Goal: Information Seeking & Learning: Learn about a topic

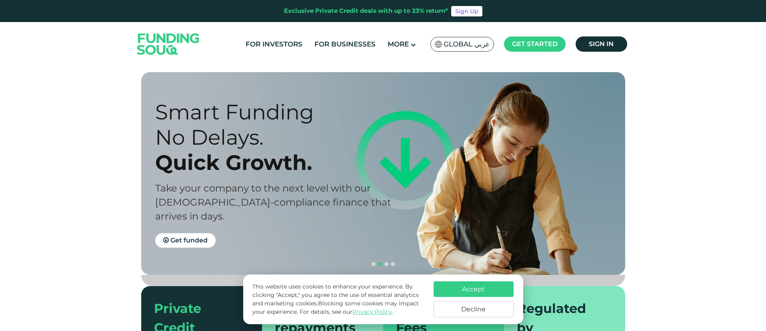
click at [686, 199] on section "Prosperity Meets Principle. Shariah Compliance Sharia compliant investing in sm…" at bounding box center [383, 232] width 766 height 321
drag, startPoint x: 488, startPoint y: 288, endPoint x: 642, endPoint y: 266, distance: 156.1
click at [488, 288] on button "Accept" at bounding box center [474, 289] width 80 height 16
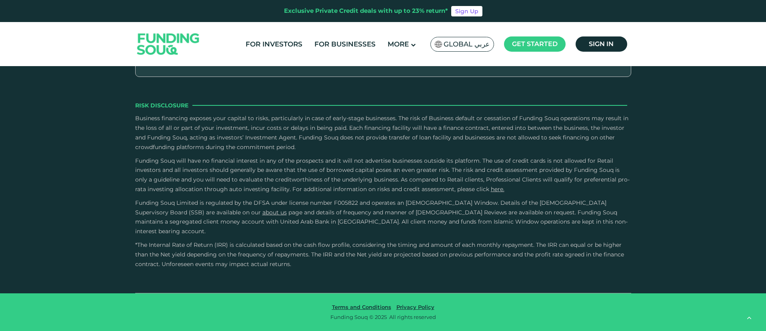
scroll to position [1166, 0]
type tc-range-slider "4"
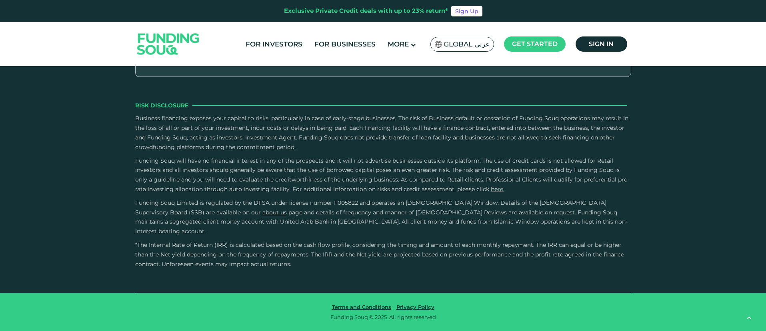
scroll to position [2035, 0]
click at [292, 83] on button "How Does Debt-Based Crowdfunding Work?" at bounding box center [383, 71] width 484 height 24
drag, startPoint x: 413, startPoint y: 203, endPoint x: 237, endPoint y: 197, distance: 175.4
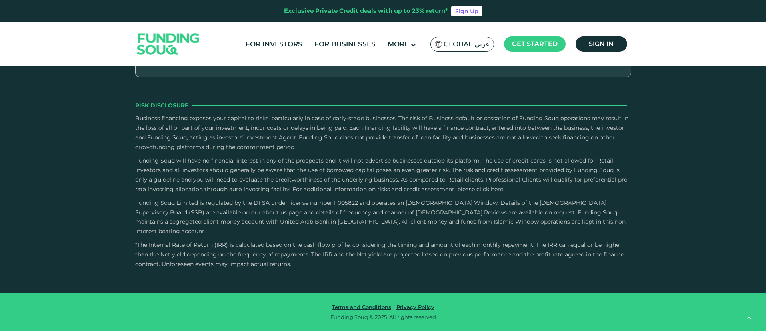
drag, startPoint x: 229, startPoint y: 196, endPoint x: 412, endPoint y: 202, distance: 183.3
drag, startPoint x: 533, startPoint y: 205, endPoint x: 299, endPoint y: 204, distance: 233.7
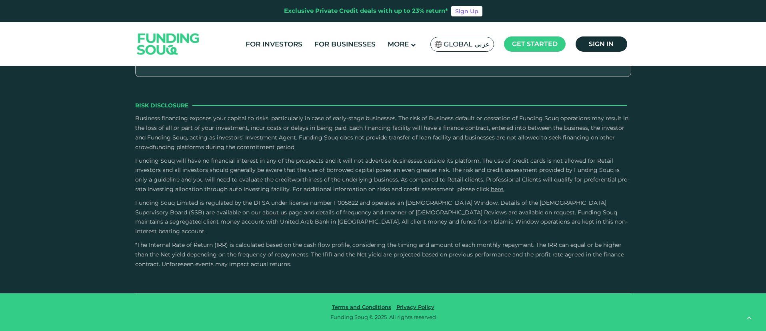
drag, startPoint x: 250, startPoint y: 220, endPoint x: 321, endPoint y: 277, distance: 90.8
drag, startPoint x: 327, startPoint y: 276, endPoint x: 357, endPoint y: 274, distance: 29.7
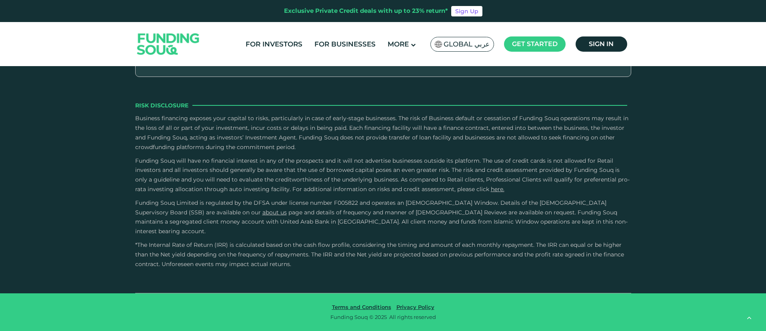
drag, startPoint x: 169, startPoint y: 90, endPoint x: 219, endPoint y: 105, distance: 52.7
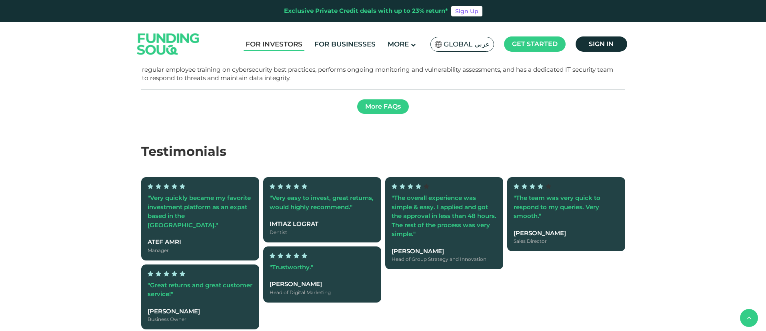
scroll to position [1270, 0]
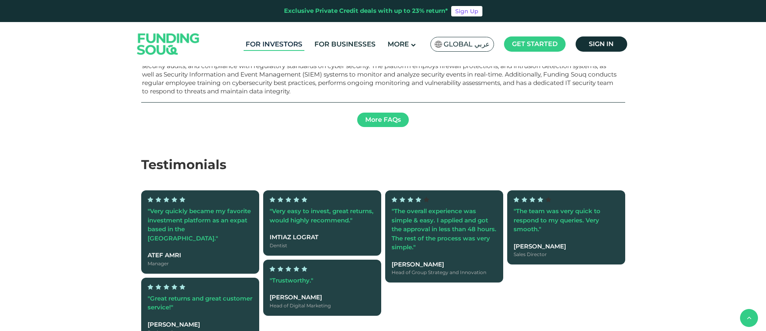
click at [279, 50] on link "For Investors" at bounding box center [274, 44] width 61 height 13
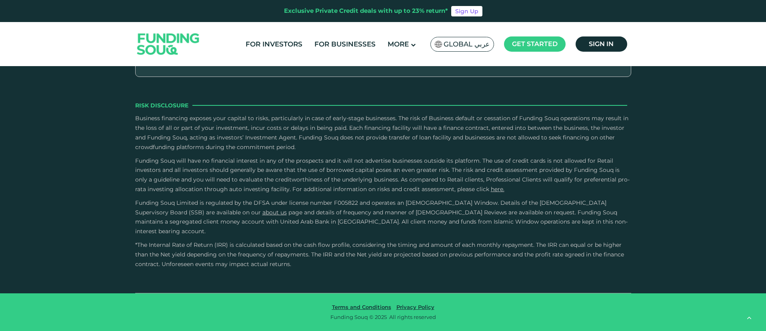
scroll to position [1542, 0]
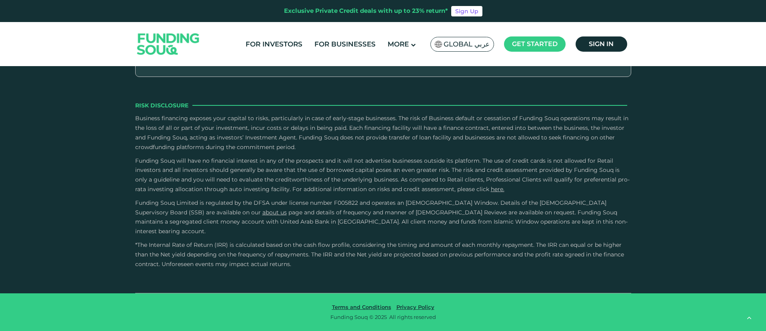
drag, startPoint x: 517, startPoint y: 234, endPoint x: 534, endPoint y: 249, distance: 22.7
drag, startPoint x: 533, startPoint y: 255, endPoint x: 530, endPoint y: 265, distance: 9.9
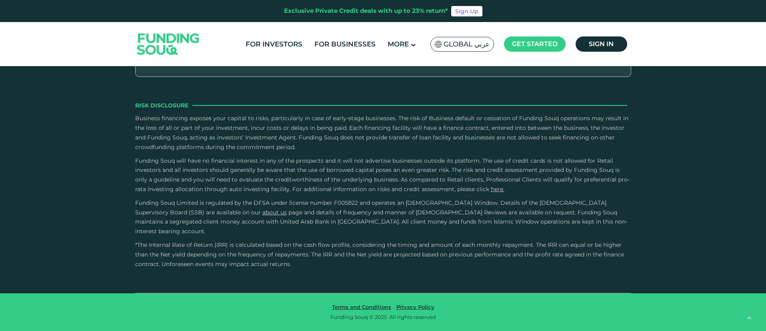
scroll to position [1483, 0]
drag, startPoint x: 401, startPoint y: 137, endPoint x: 317, endPoint y: 142, distance: 84.2
drag, startPoint x: 308, startPoint y: 136, endPoint x: 321, endPoint y: 164, distance: 31.0
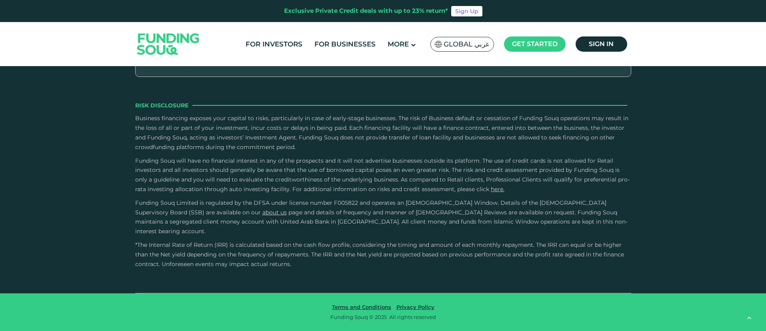
type tc-range-slider "4"
drag, startPoint x: 339, startPoint y: 136, endPoint x: 385, endPoint y: 161, distance: 52.4
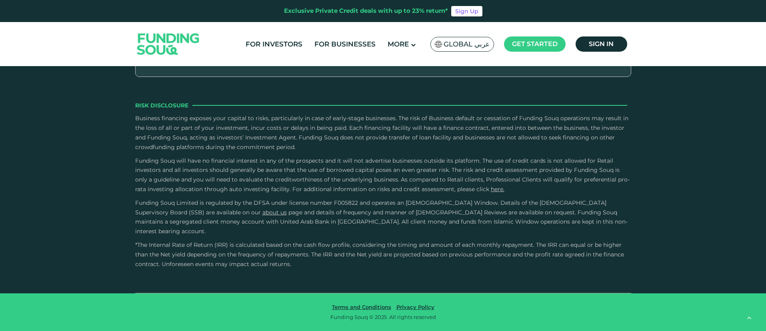
radio input "true"
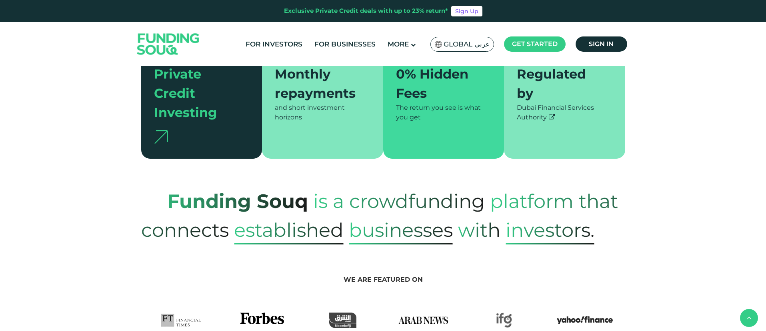
scroll to position [0, 0]
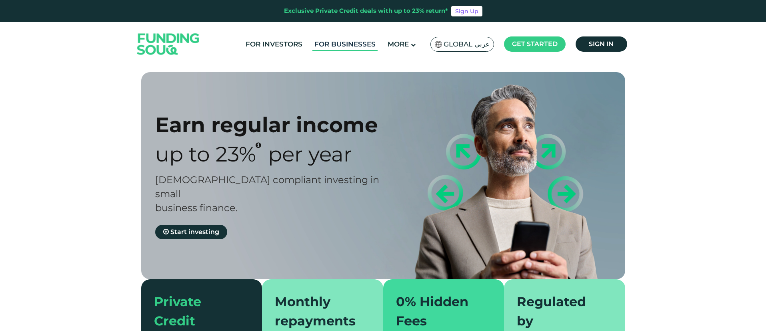
click at [325, 45] on link "For Businesses" at bounding box center [345, 44] width 65 height 13
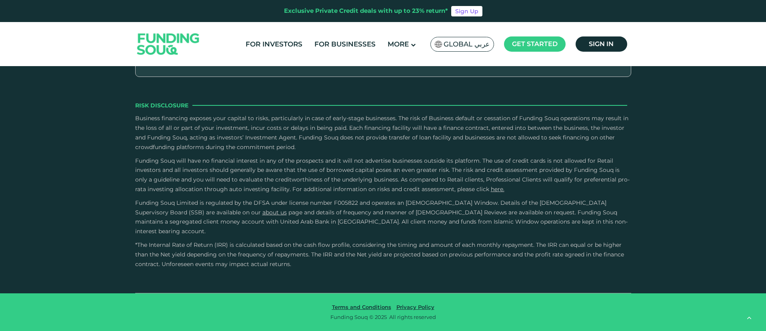
scroll to position [1317, 0]
drag, startPoint x: 361, startPoint y: 172, endPoint x: 345, endPoint y: 256, distance: 85.3
